Goal: Use online tool/utility: Utilize a website feature to perform a specific function

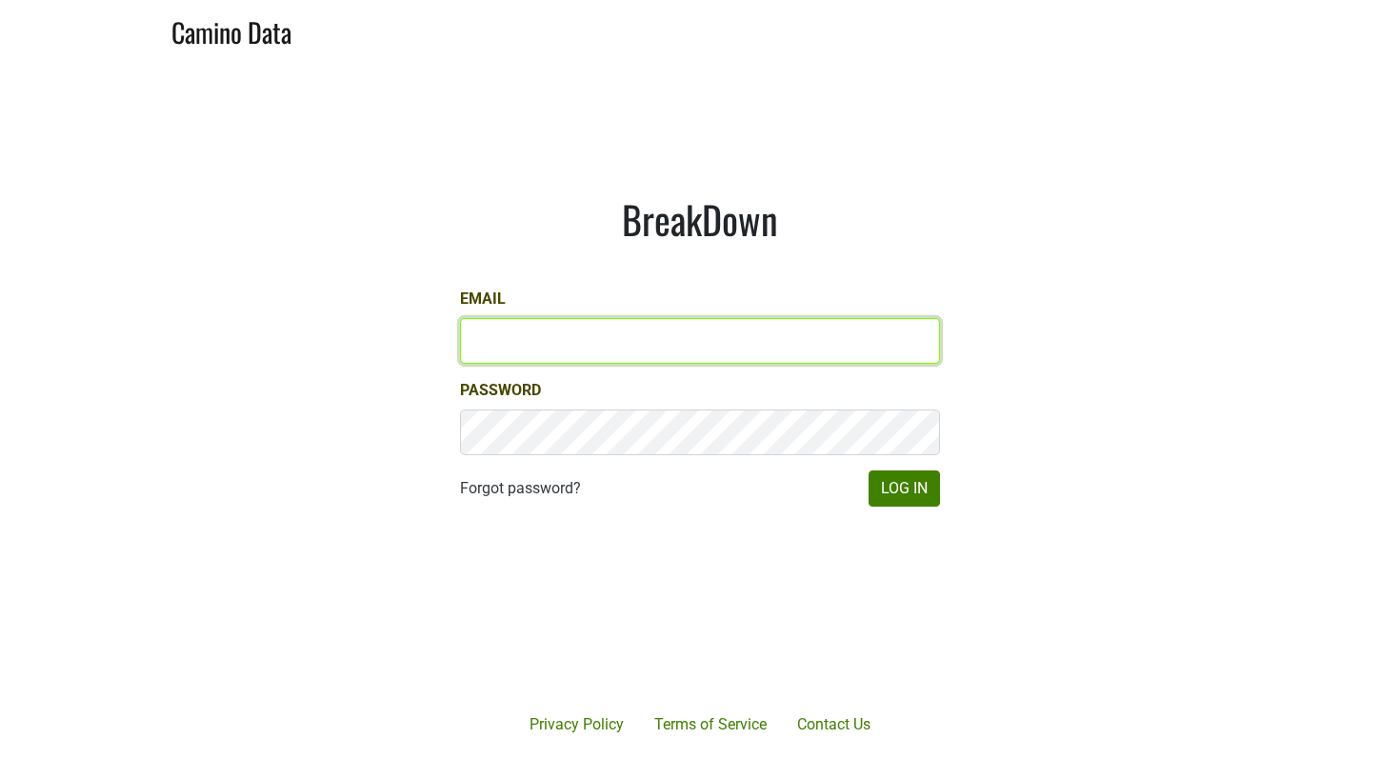
type input "[EMAIL_ADDRESS][DOMAIN_NAME]"
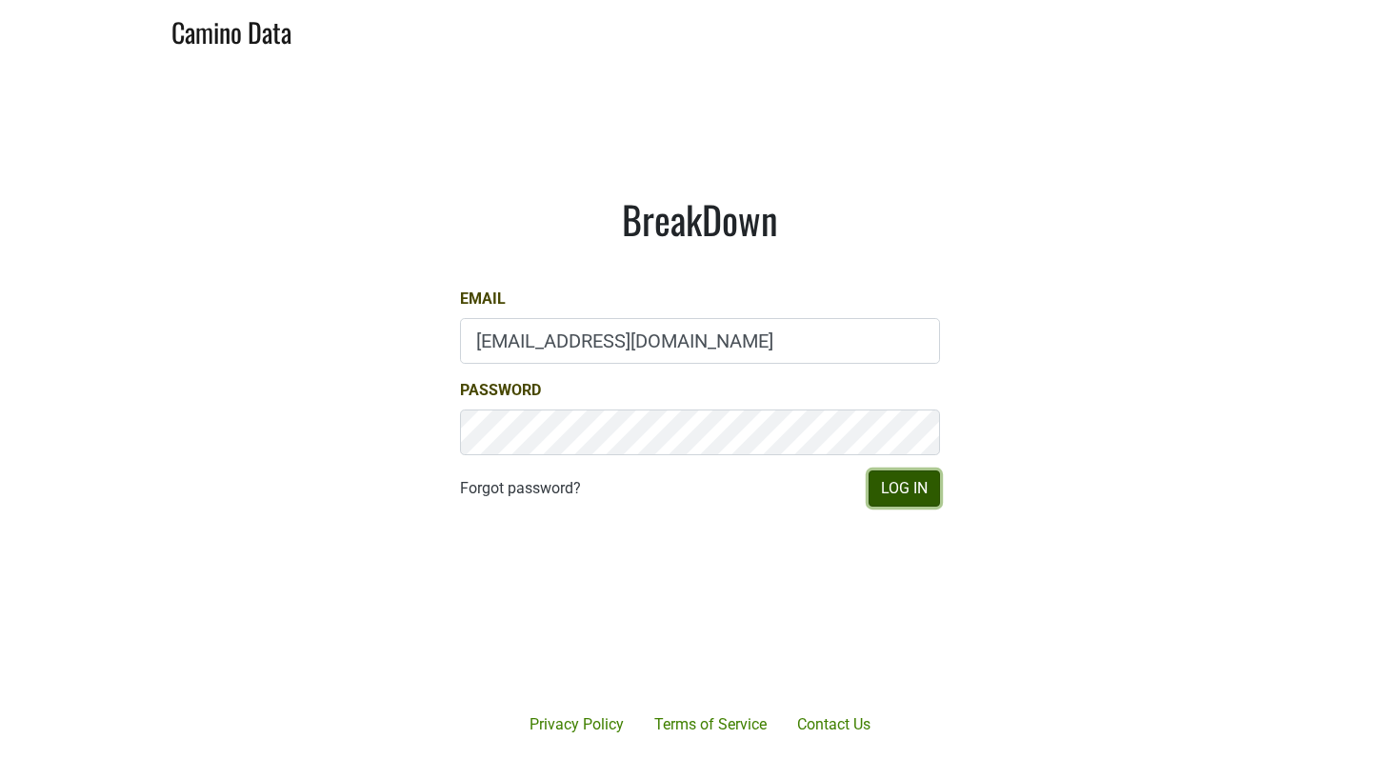
click at [905, 485] on button "Log In" at bounding box center [904, 489] width 71 height 36
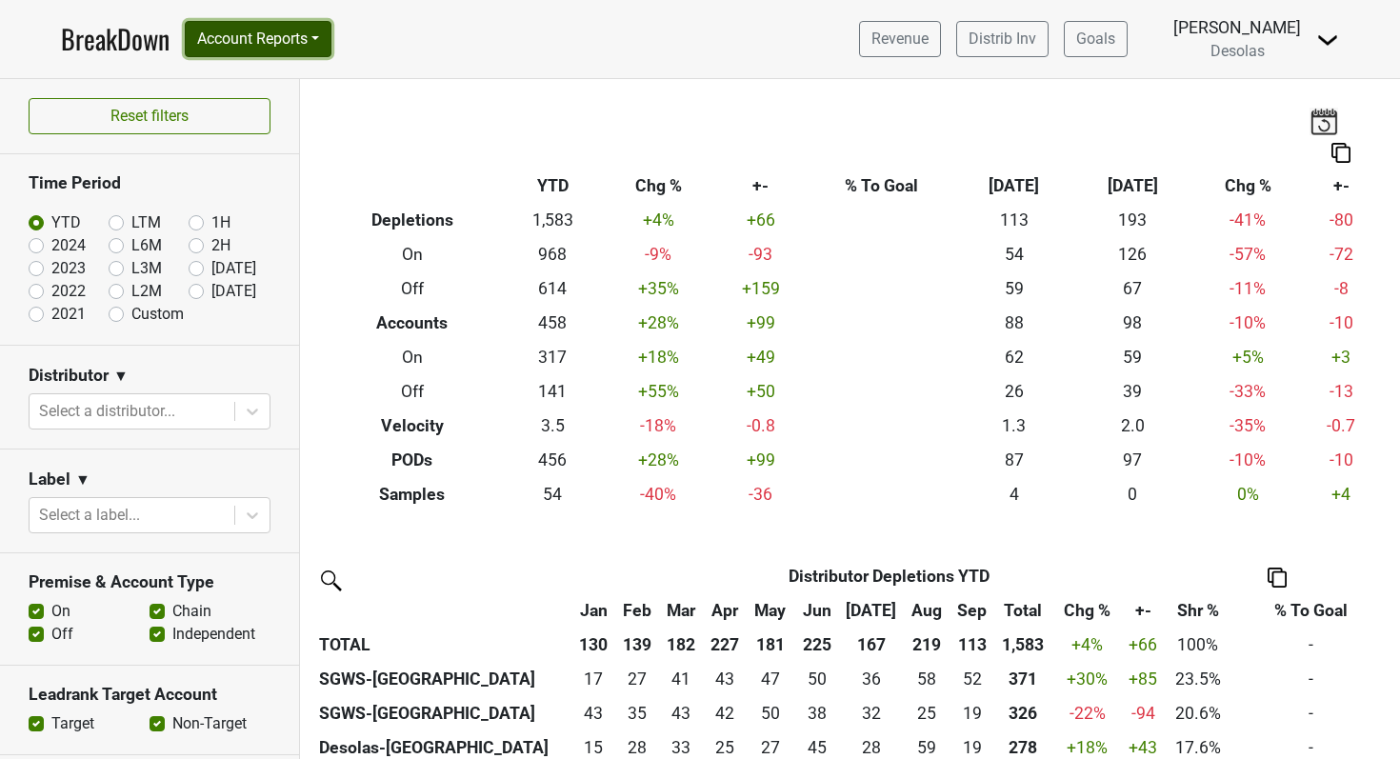
click at [276, 40] on button "Account Reports" at bounding box center [258, 39] width 147 height 36
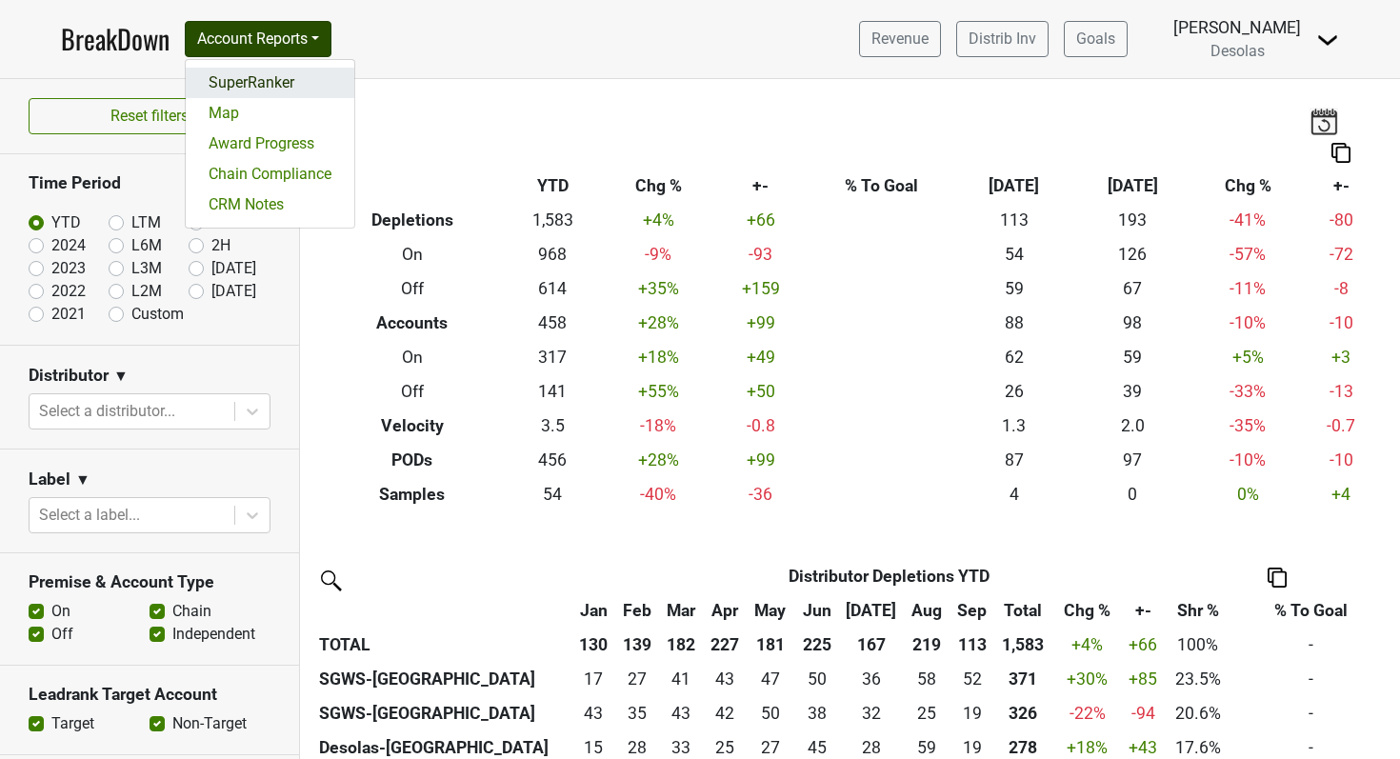
click at [265, 77] on link "SuperRanker" at bounding box center [270, 83] width 169 height 30
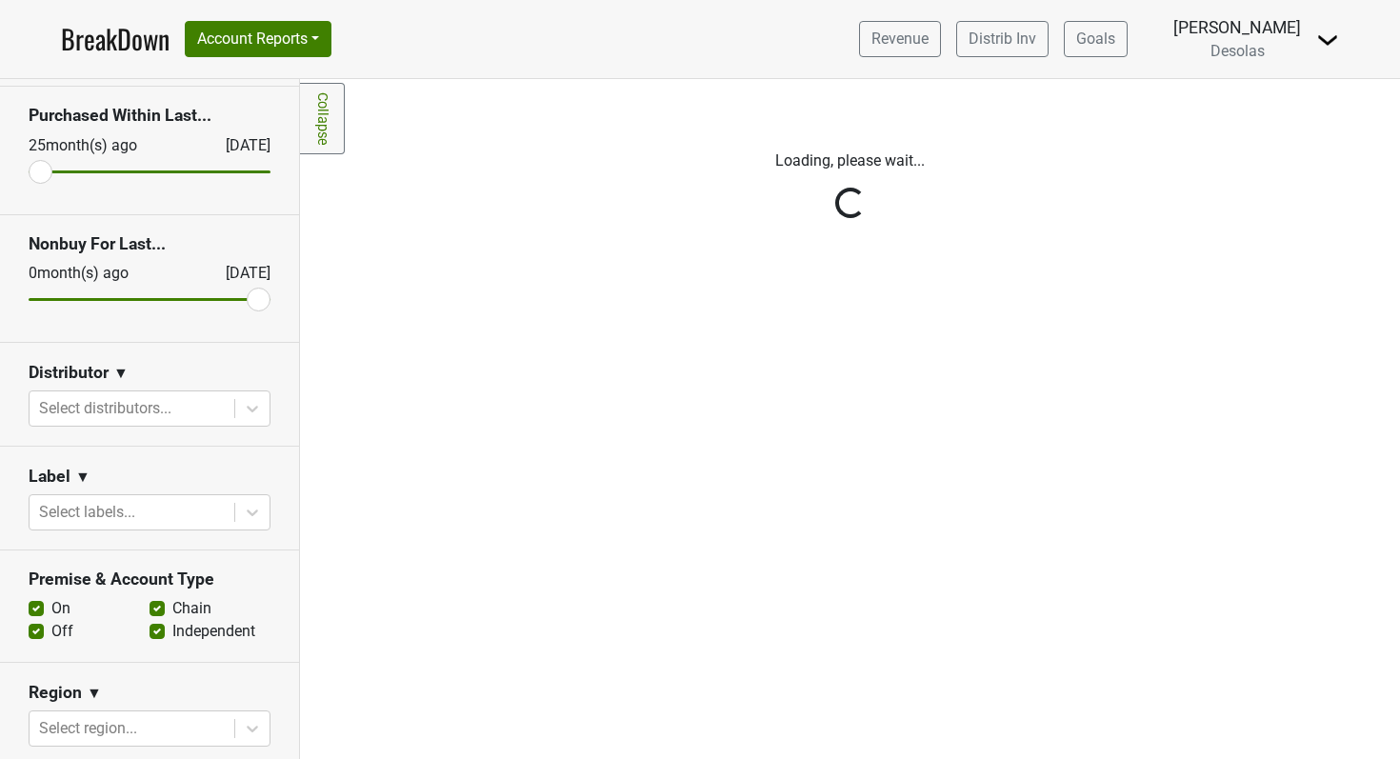
scroll to position [91, 0]
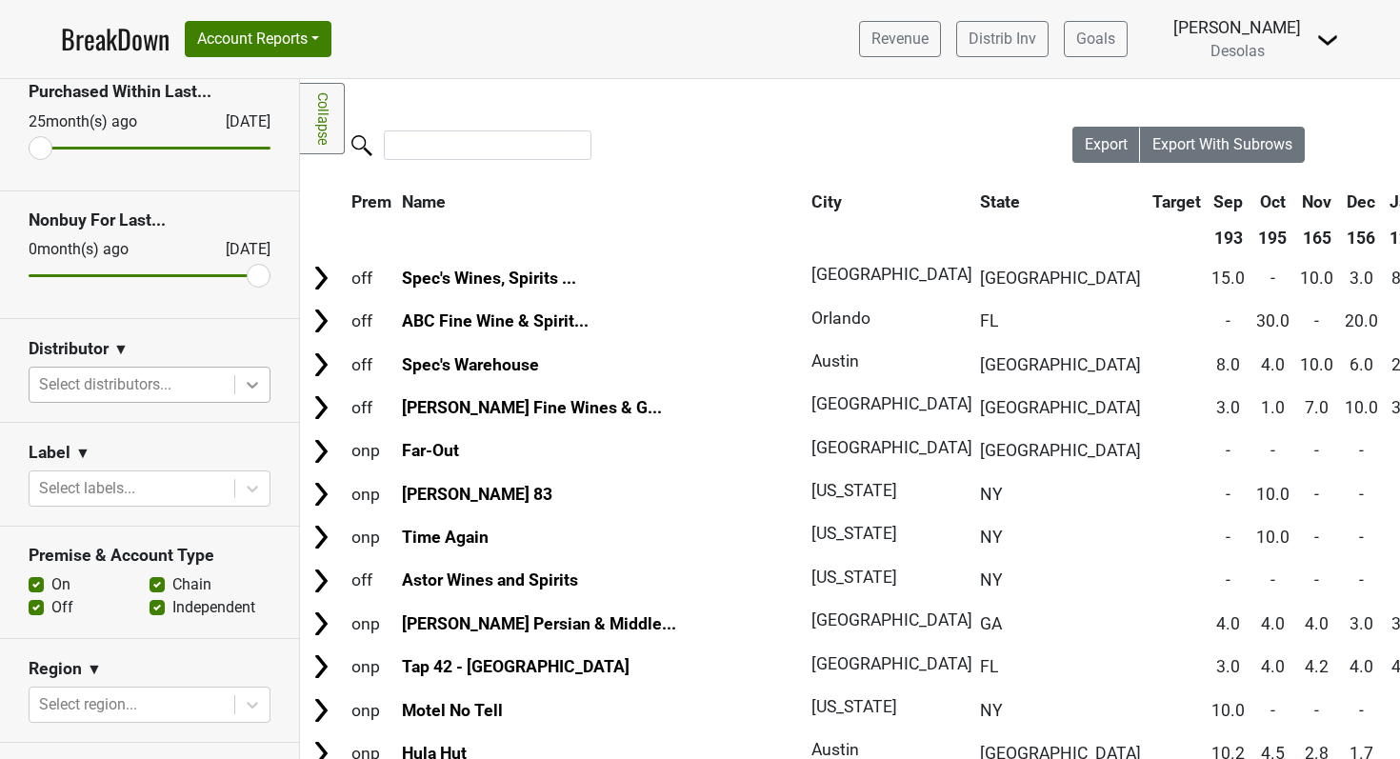
click at [253, 387] on icon at bounding box center [252, 385] width 11 height 7
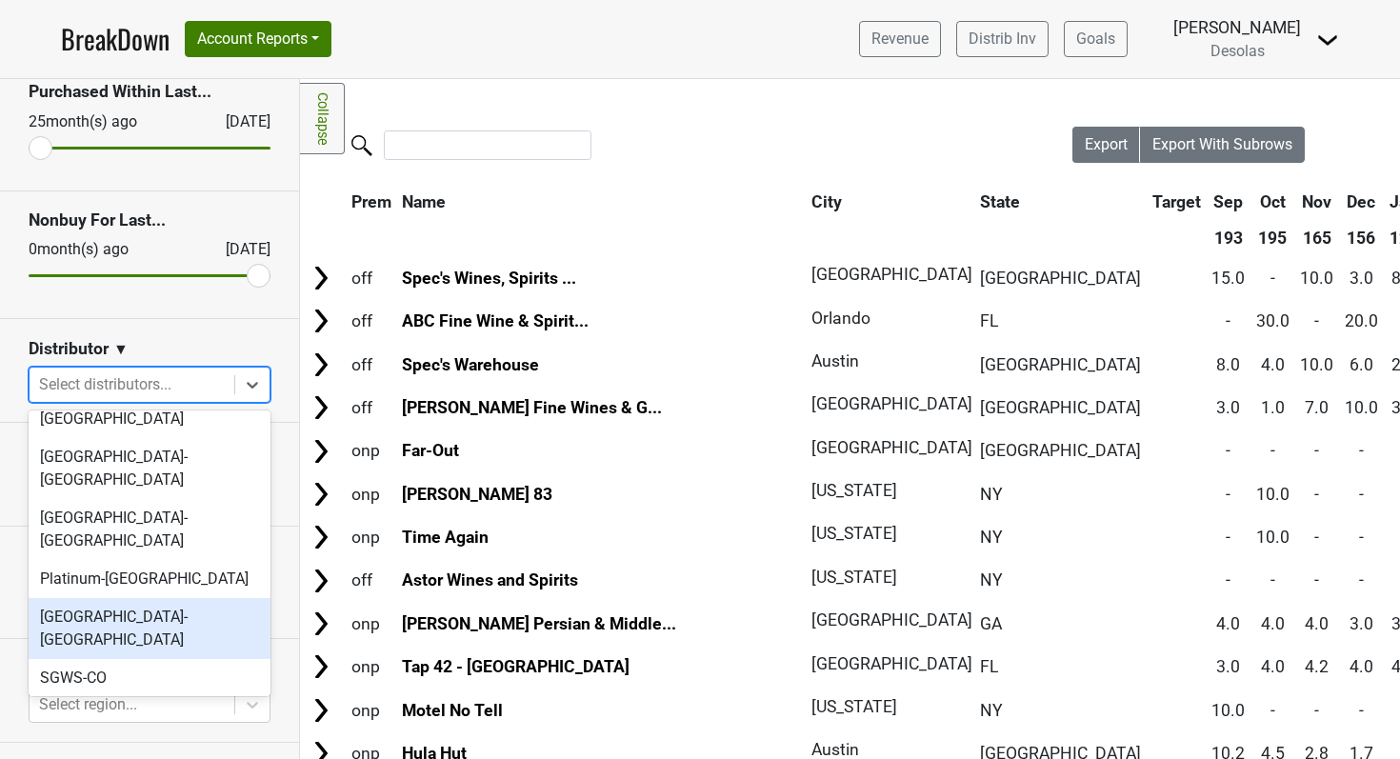
scroll to position [179, 0]
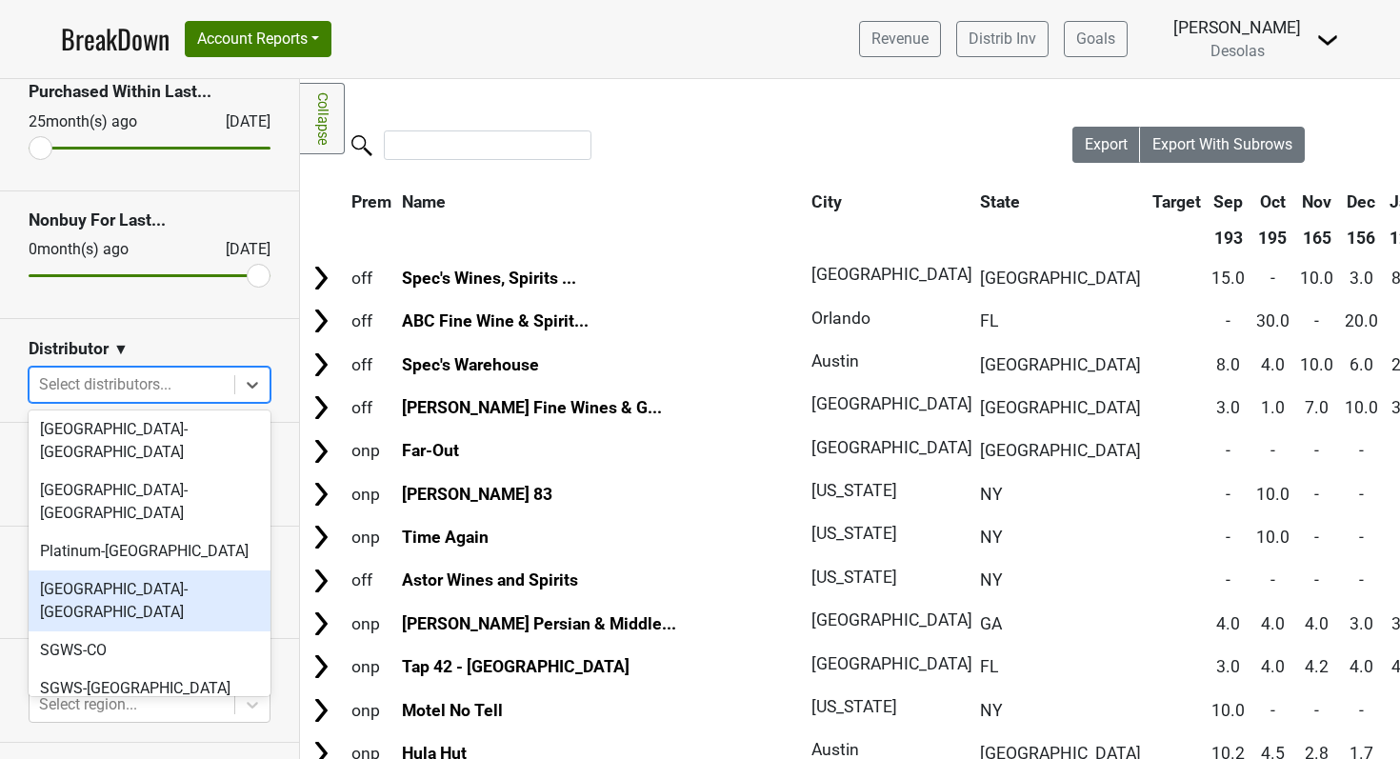
click at [136, 571] on div "[GEOGRAPHIC_DATA]-[GEOGRAPHIC_DATA]" at bounding box center [150, 601] width 242 height 61
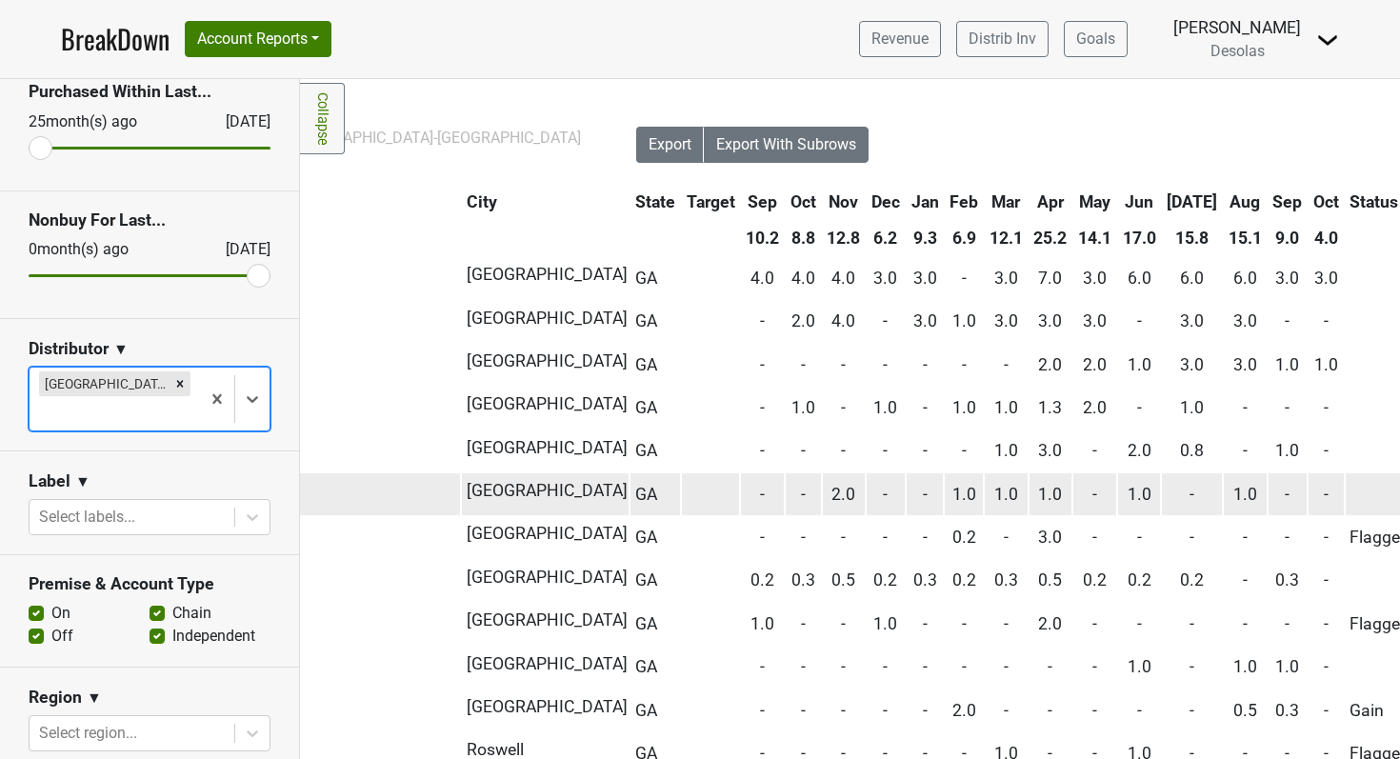
scroll to position [0, 0]
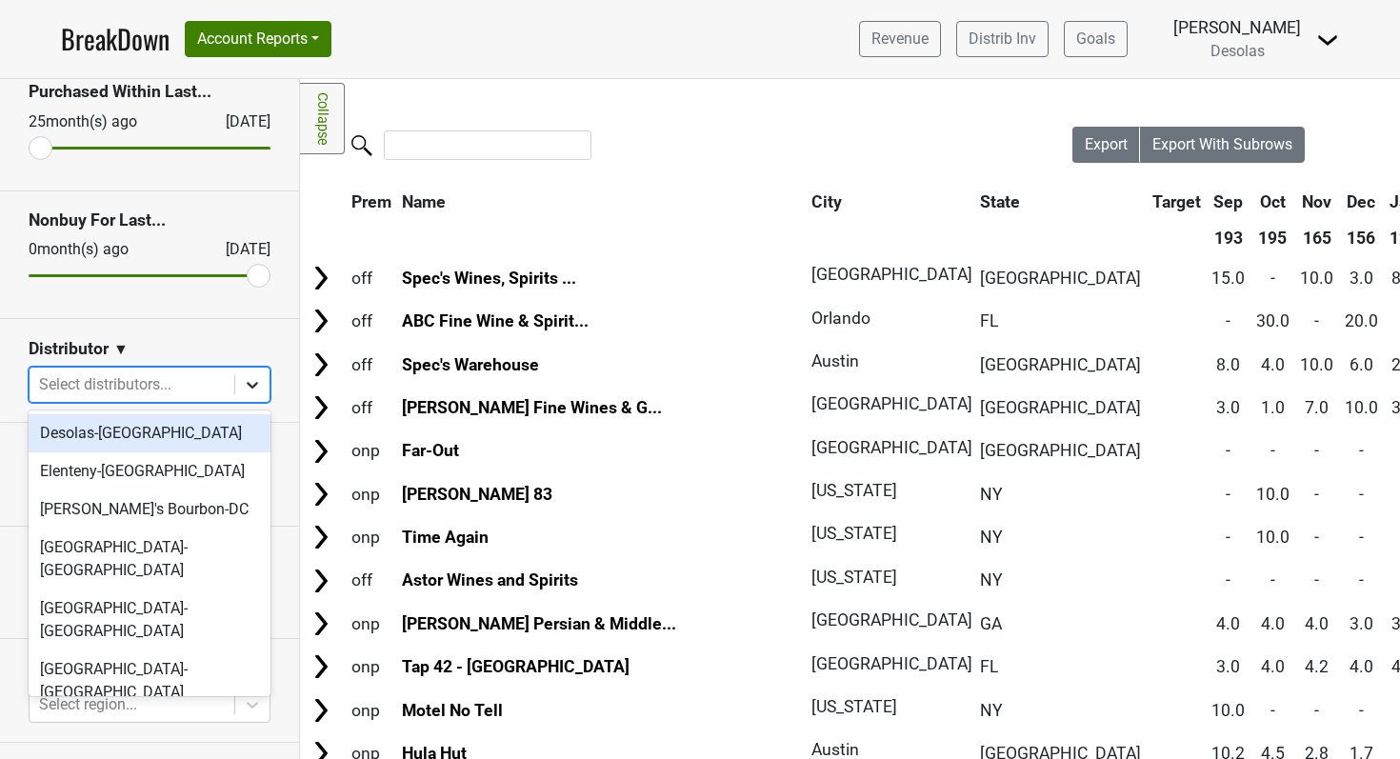
click at [250, 388] on icon at bounding box center [252, 384] width 19 height 19
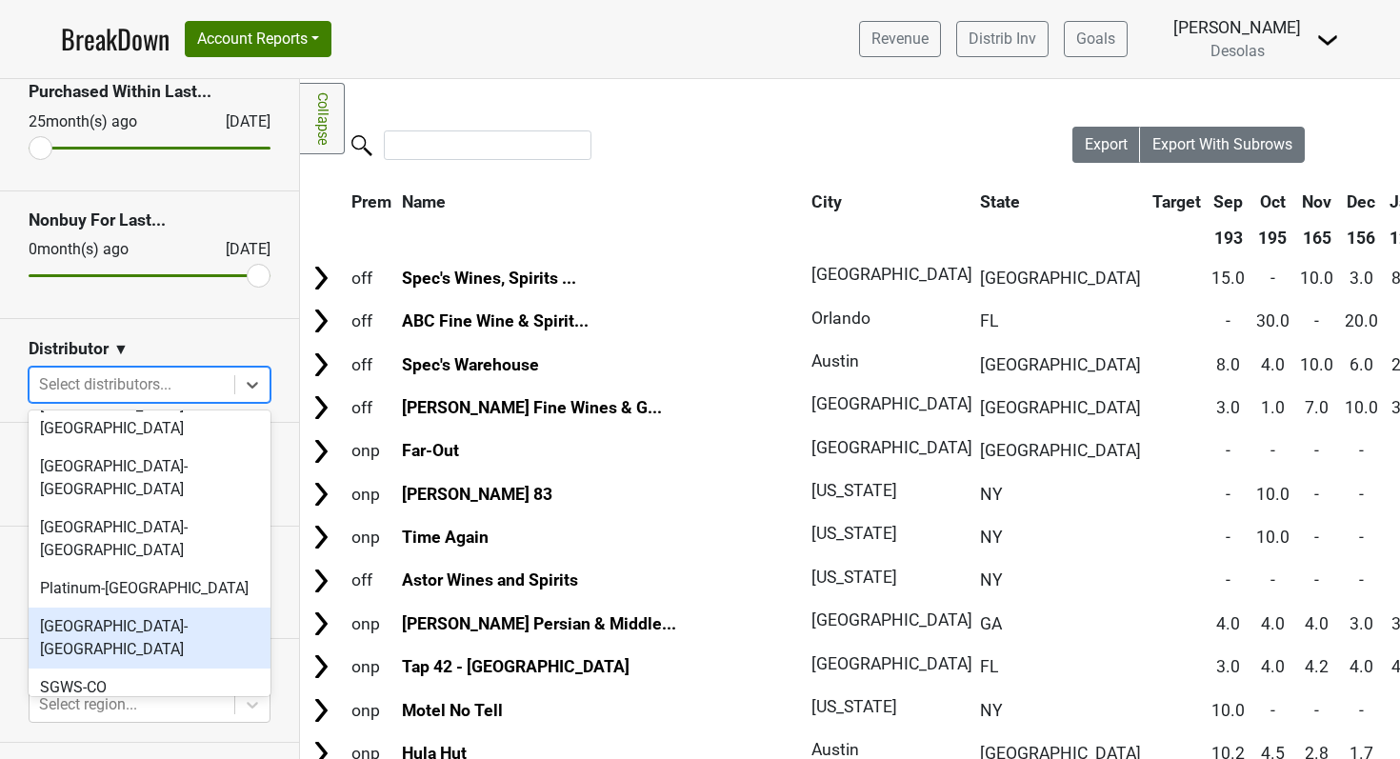
scroll to position [179, 0]
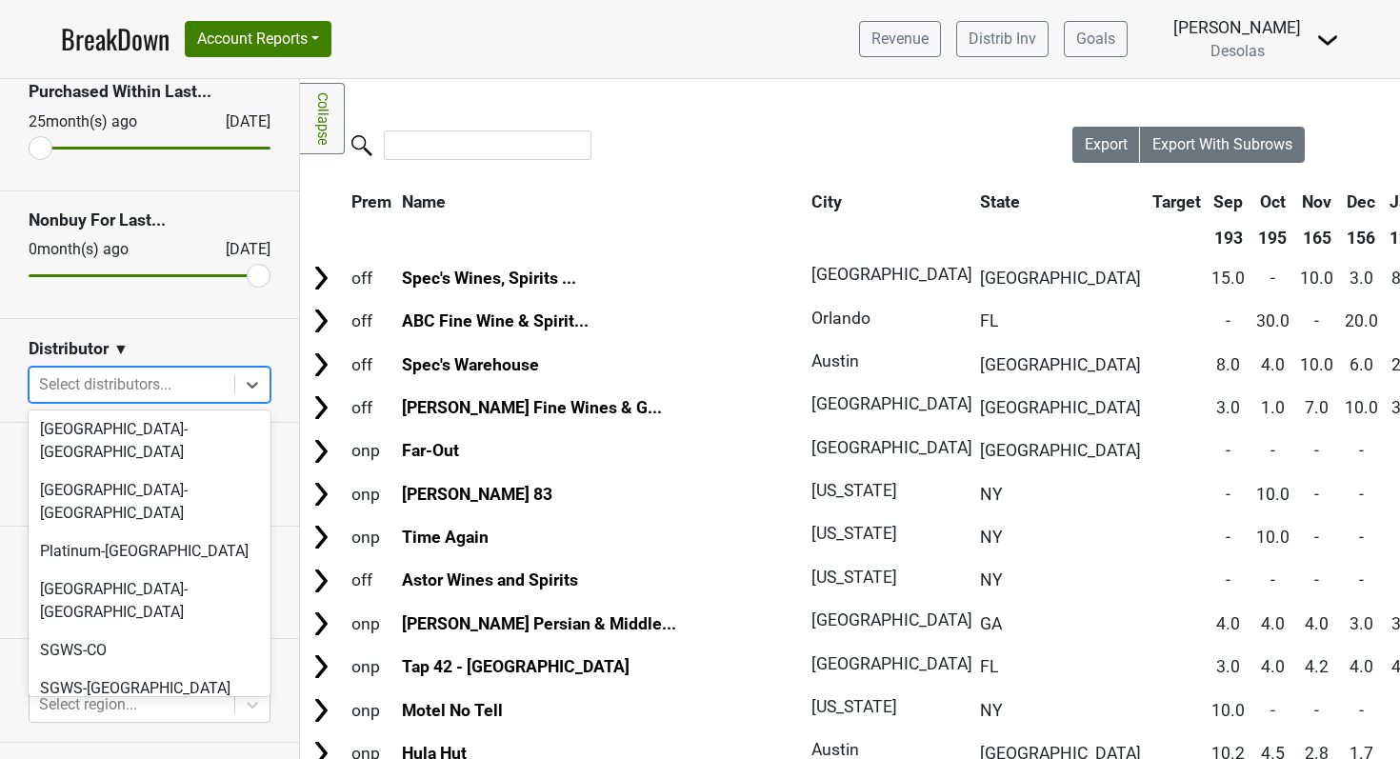
click at [100, 708] on div "SGWS-[GEOGRAPHIC_DATA]" at bounding box center [150, 727] width 242 height 38
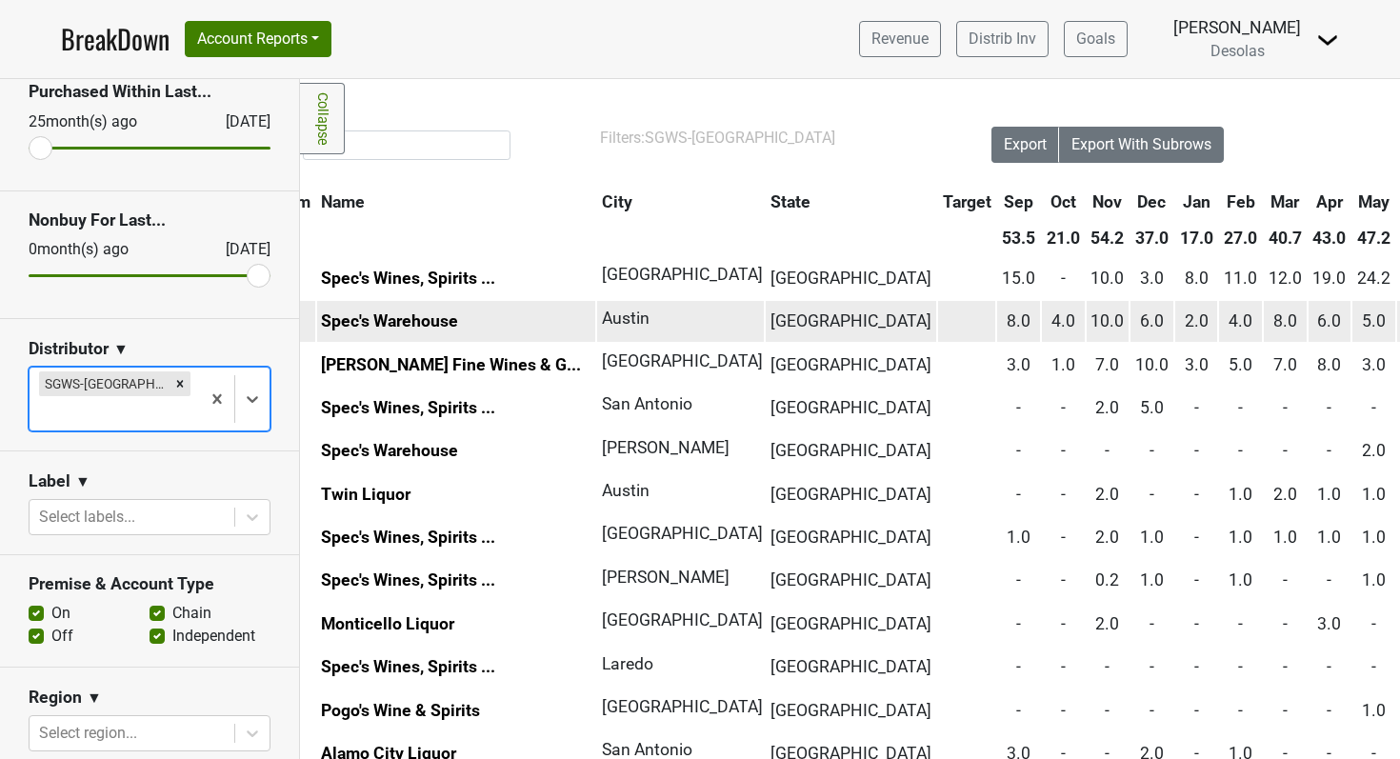
scroll to position [0, 92]
